Goal: Task Accomplishment & Management: Manage account settings

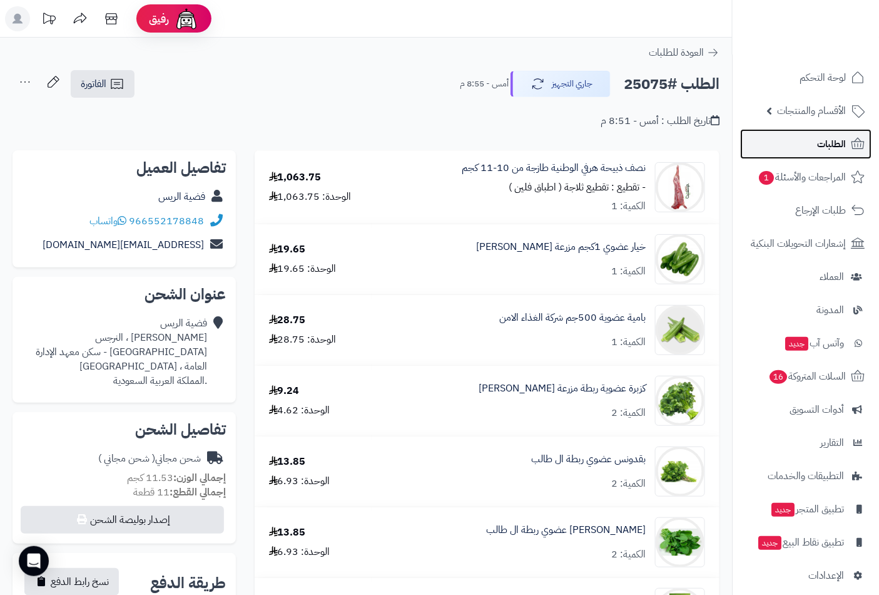
click at [812, 139] on link "الطلبات" at bounding box center [806, 144] width 131 height 30
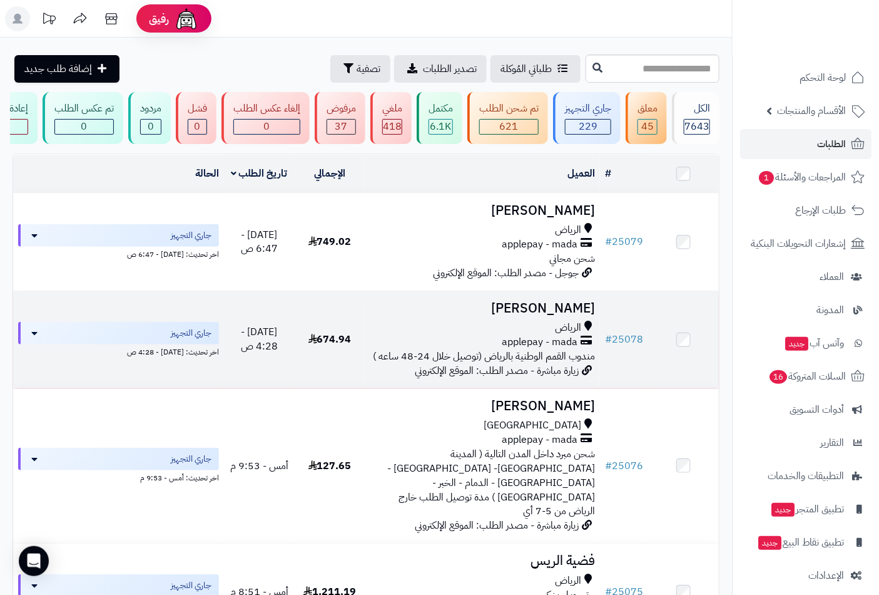
click at [521, 315] on h3 "[PERSON_NAME]" at bounding box center [483, 308] width 225 height 14
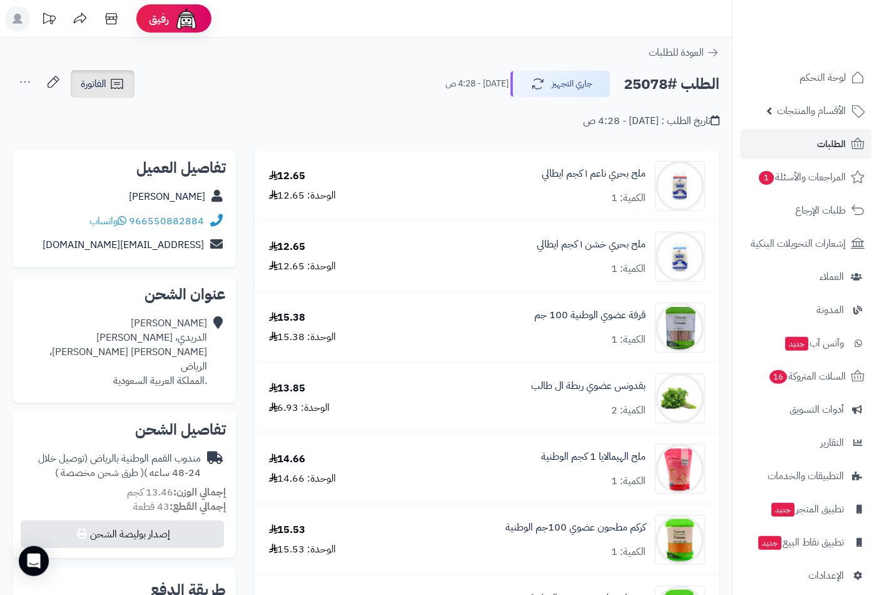
click at [98, 92] on link "الفاتورة" at bounding box center [103, 84] width 64 height 28
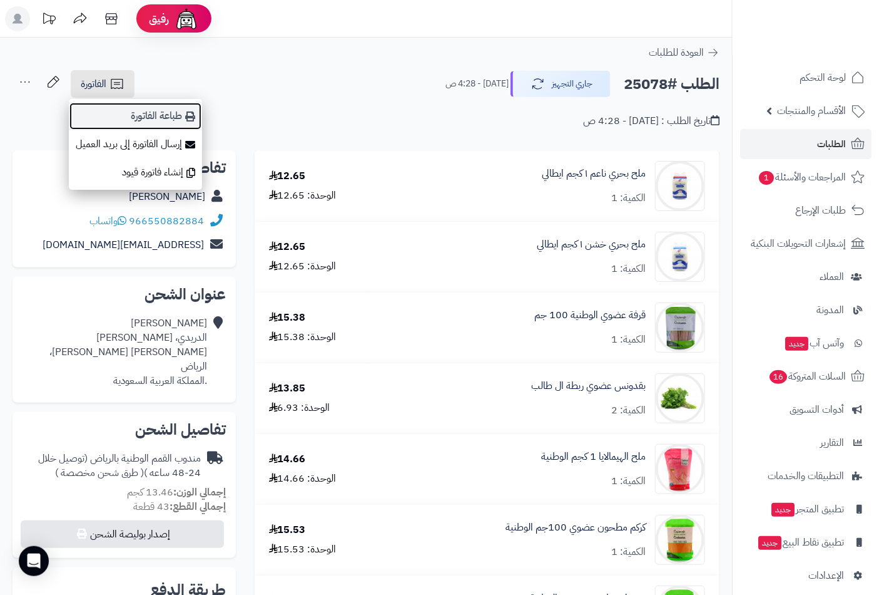
click at [158, 123] on link "طباعة الفاتورة" at bounding box center [135, 116] width 133 height 28
